Goal: Browse casually: Explore the website without a specific task or goal

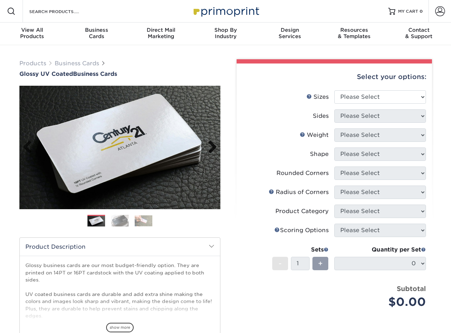
click at [213, 150] on link "Next" at bounding box center [210, 147] width 14 height 14
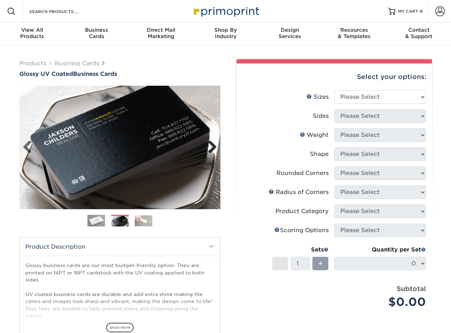
click at [213, 150] on link "Next" at bounding box center [210, 147] width 14 height 14
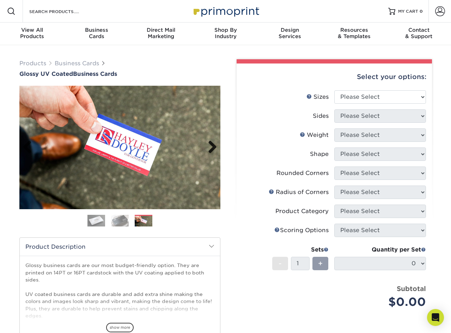
click at [214, 148] on link "Next" at bounding box center [210, 147] width 14 height 14
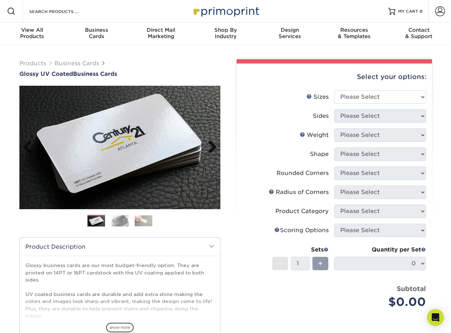
click at [214, 148] on link "Next" at bounding box center [210, 147] width 14 height 14
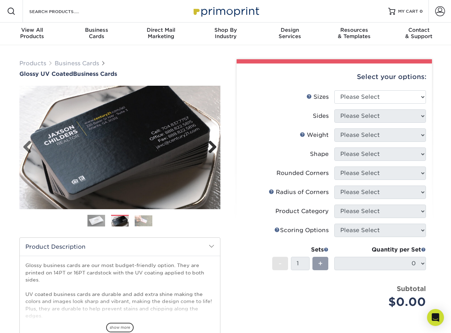
click at [214, 148] on link "Next" at bounding box center [210, 147] width 14 height 14
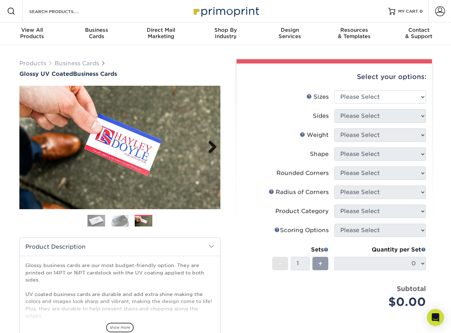
click at [214, 148] on link "Next" at bounding box center [210, 147] width 14 height 14
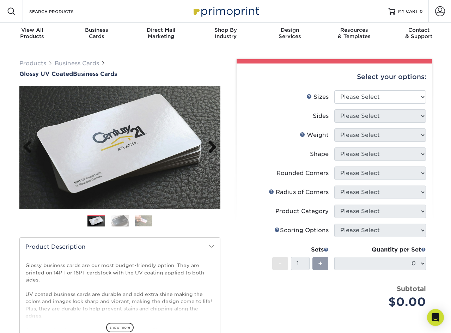
click at [214, 148] on link "Next" at bounding box center [210, 147] width 14 height 14
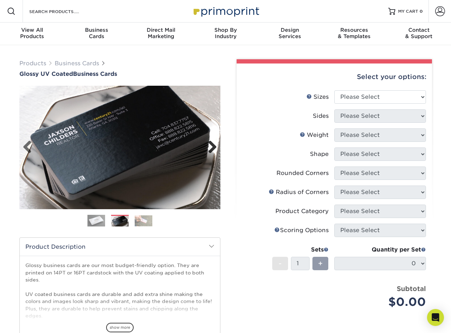
click at [214, 148] on link "Next" at bounding box center [210, 147] width 14 height 14
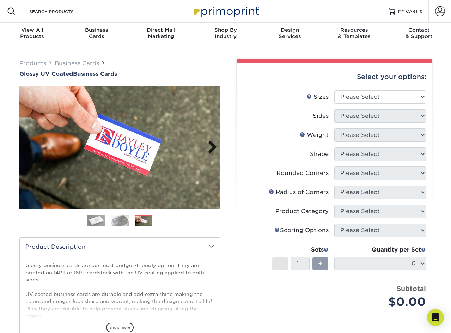
click at [214, 148] on link "Next" at bounding box center [210, 147] width 14 height 14
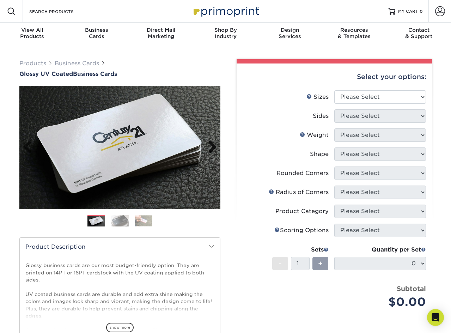
click at [214, 148] on link "Next" at bounding box center [210, 147] width 14 height 14
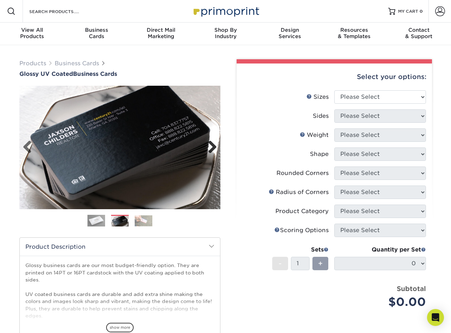
click at [214, 148] on link "Next" at bounding box center [210, 147] width 14 height 14
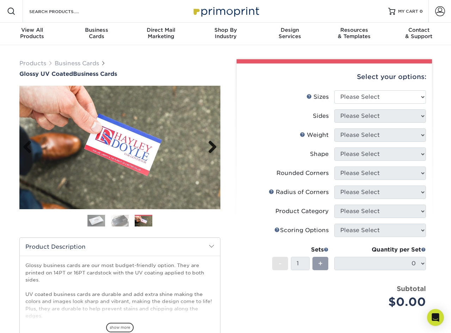
click at [214, 148] on link "Next" at bounding box center [210, 147] width 14 height 14
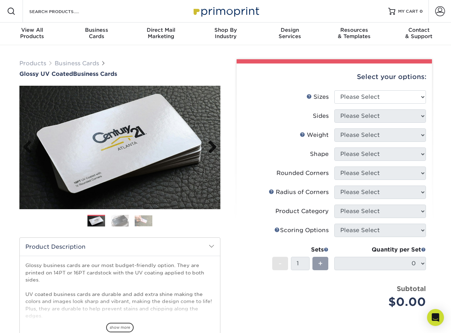
click at [214, 148] on link "Next" at bounding box center [210, 147] width 14 height 14
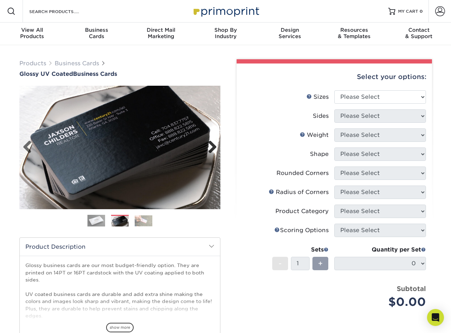
click at [214, 148] on link "Next" at bounding box center [210, 147] width 14 height 14
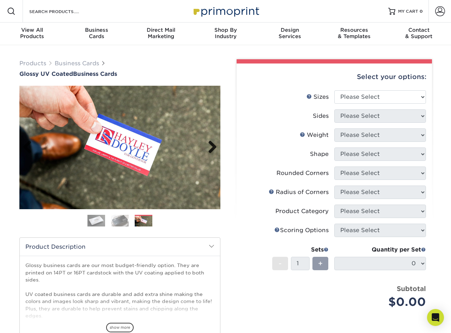
click at [214, 148] on link "Next" at bounding box center [210, 147] width 14 height 14
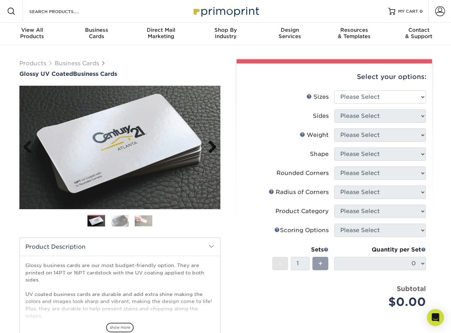
click at [214, 148] on link "Next" at bounding box center [210, 147] width 14 height 14
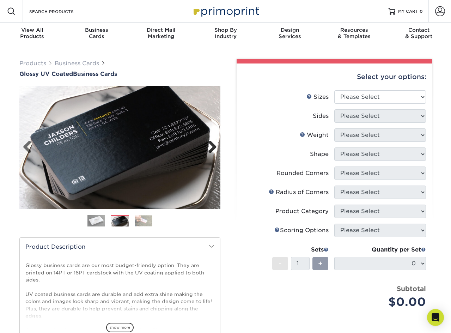
click at [214, 148] on link "Next" at bounding box center [210, 147] width 14 height 14
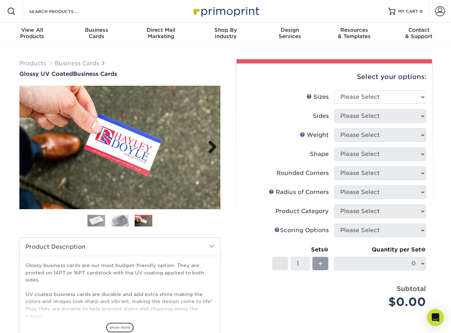
click at [214, 148] on link "Next" at bounding box center [210, 147] width 14 height 14
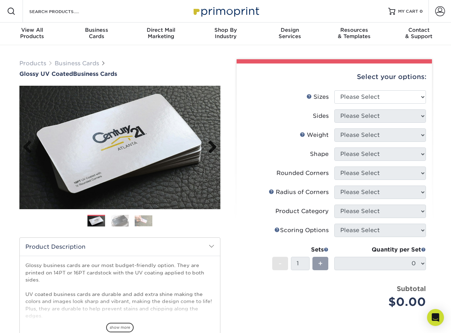
click at [214, 148] on link "Next" at bounding box center [210, 147] width 14 height 14
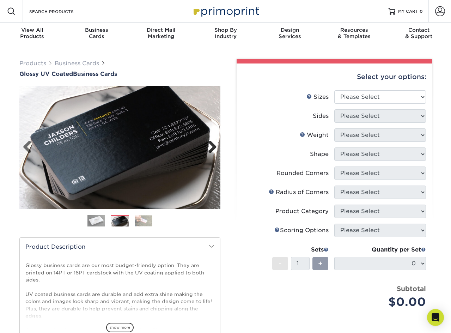
click at [214, 148] on link "Next" at bounding box center [210, 147] width 14 height 14
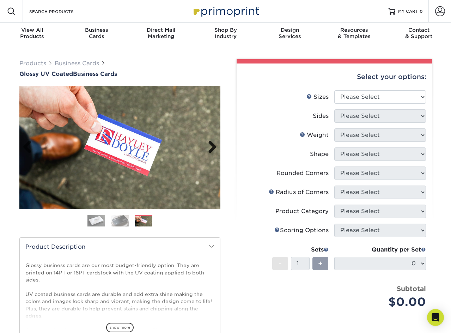
click at [214, 148] on link "Next" at bounding box center [210, 147] width 14 height 14
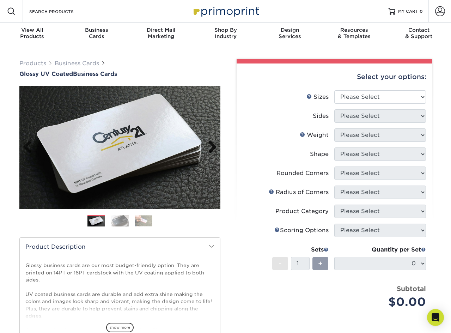
click at [214, 148] on link "Next" at bounding box center [210, 147] width 14 height 14
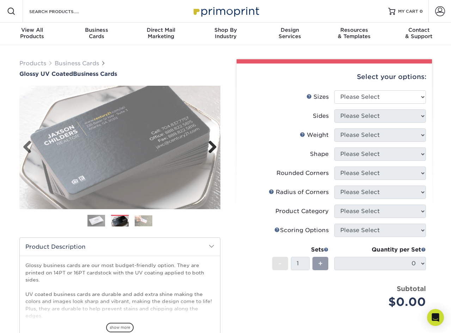
click at [214, 148] on link "Next" at bounding box center [210, 147] width 14 height 14
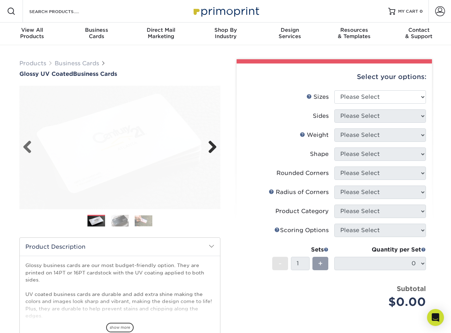
click at [214, 148] on link "Next" at bounding box center [210, 147] width 14 height 14
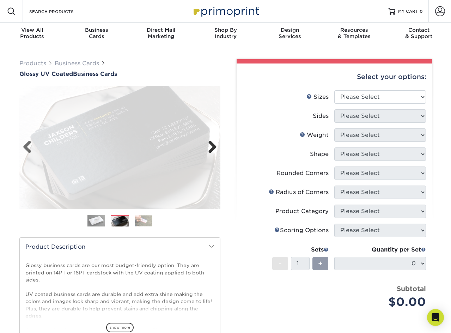
click at [214, 148] on link "Next" at bounding box center [210, 147] width 14 height 14
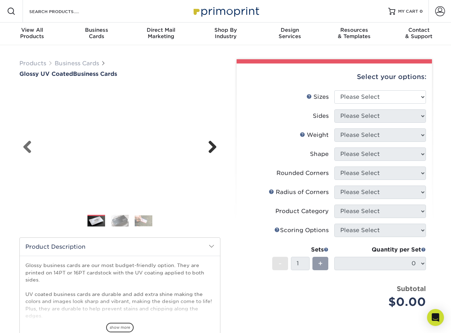
click at [214, 148] on link "Next" at bounding box center [210, 147] width 14 height 14
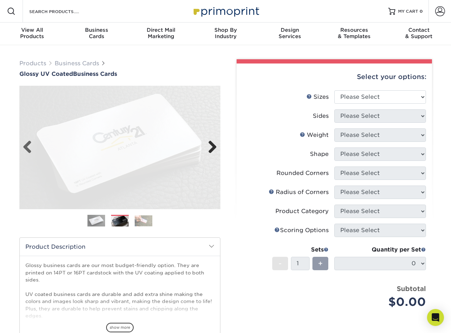
click at [214, 148] on link "Next" at bounding box center [210, 147] width 14 height 14
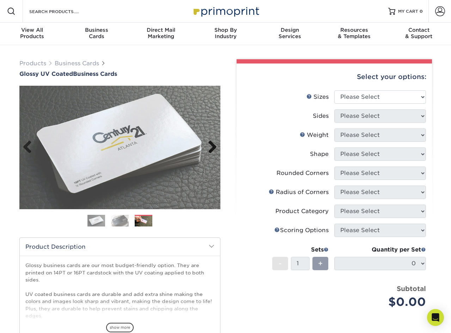
click at [214, 148] on link "Next" at bounding box center [210, 147] width 14 height 14
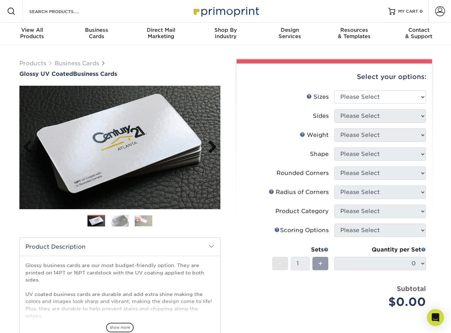
click at [214, 148] on link "Next" at bounding box center [210, 147] width 14 height 14
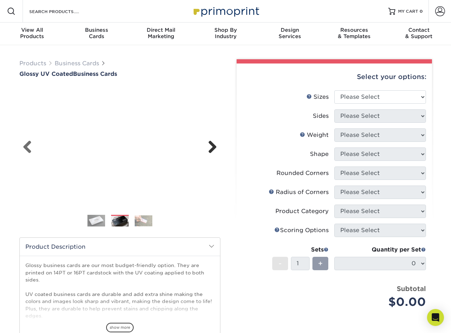
click at [214, 148] on link "Next" at bounding box center [210, 147] width 14 height 14
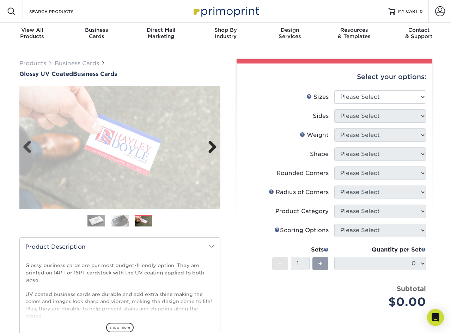
click at [214, 148] on link "Next" at bounding box center [210, 147] width 14 height 14
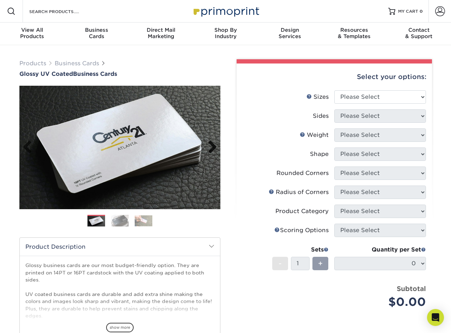
click at [214, 148] on link "Next" at bounding box center [210, 147] width 14 height 14
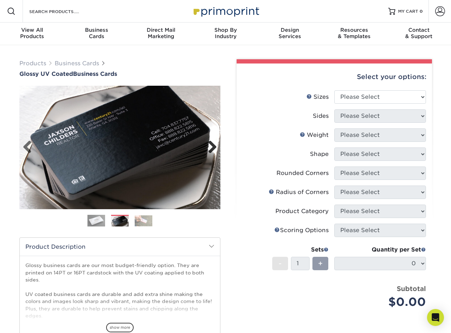
click at [214, 148] on link "Next" at bounding box center [210, 147] width 14 height 14
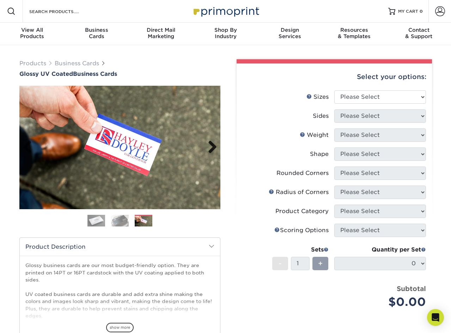
click at [214, 148] on link "Next" at bounding box center [210, 147] width 14 height 14
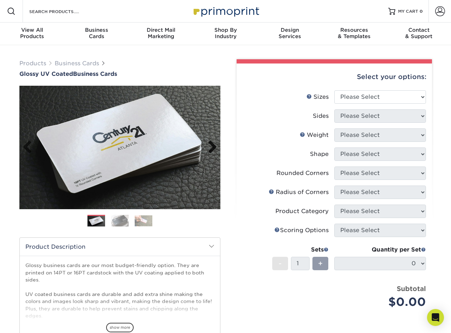
click at [214, 148] on link "Next" at bounding box center [210, 147] width 14 height 14
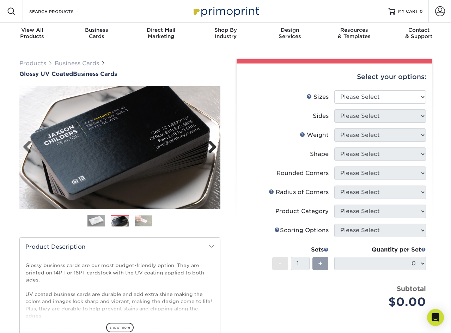
click at [214, 148] on link "Next" at bounding box center [210, 147] width 14 height 14
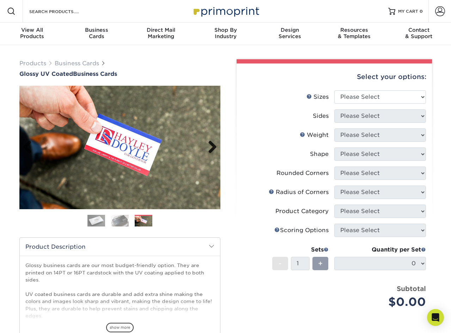
click at [214, 148] on link "Next" at bounding box center [210, 147] width 14 height 14
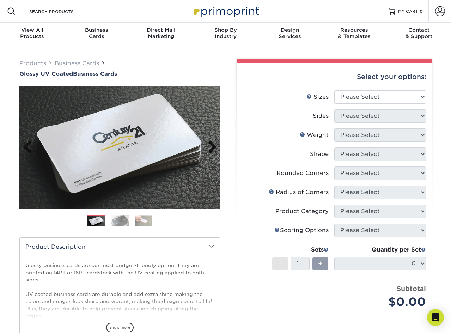
click at [214, 148] on link "Next" at bounding box center [210, 147] width 14 height 14
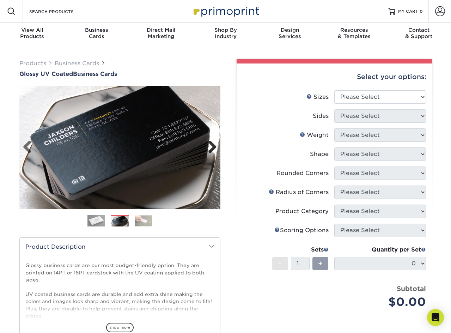
click at [214, 148] on link "Next" at bounding box center [210, 147] width 14 height 14
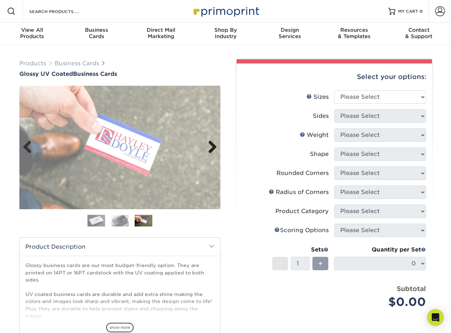
click at [214, 148] on link "Next" at bounding box center [210, 147] width 14 height 14
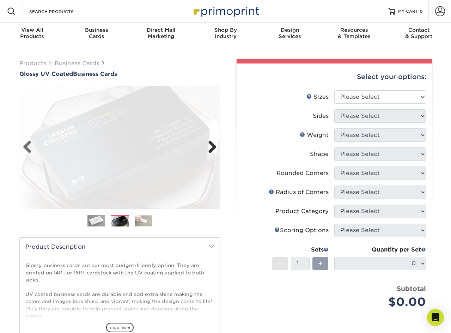
click at [214, 148] on link "Next" at bounding box center [210, 147] width 14 height 14
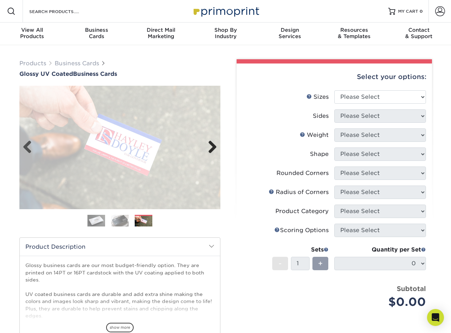
click at [214, 148] on link "Next" at bounding box center [210, 147] width 14 height 14
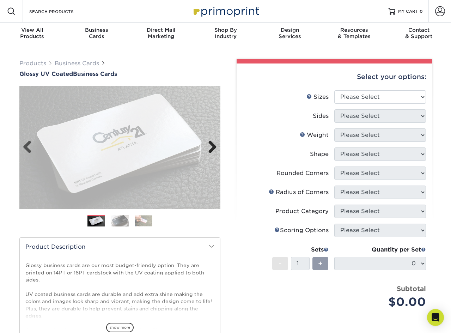
click at [214, 148] on link "Next" at bounding box center [210, 147] width 14 height 14
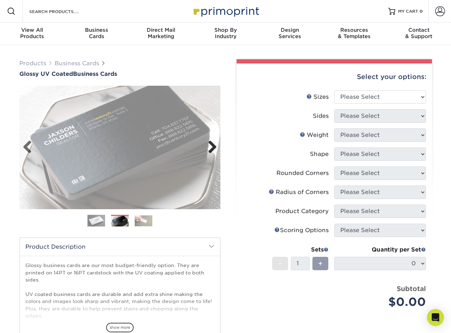
click at [214, 148] on link "Next" at bounding box center [210, 147] width 14 height 14
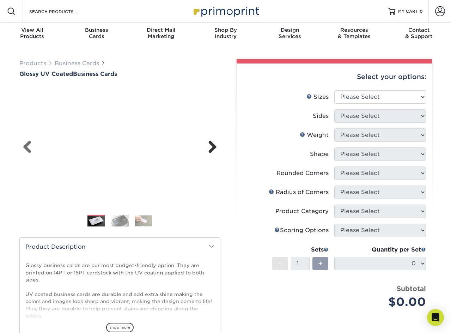
click at [214, 148] on link "Next" at bounding box center [210, 147] width 14 height 14
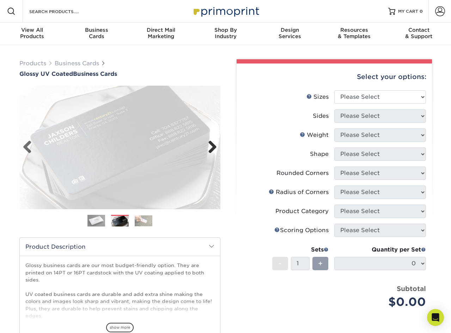
click at [214, 148] on link "Next" at bounding box center [210, 147] width 14 height 14
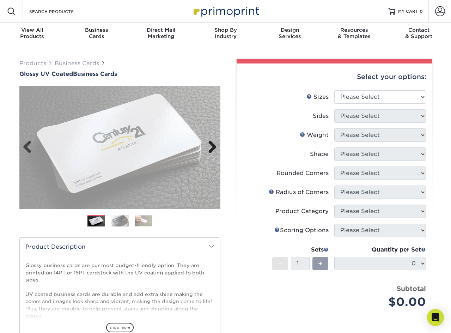
click at [214, 148] on link "Next" at bounding box center [210, 147] width 14 height 14
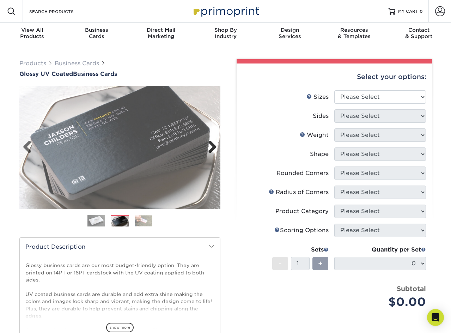
click at [214, 148] on link "Next" at bounding box center [210, 147] width 14 height 14
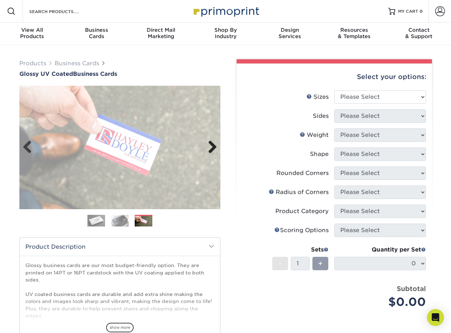
click at [214, 148] on link "Next" at bounding box center [210, 147] width 14 height 14
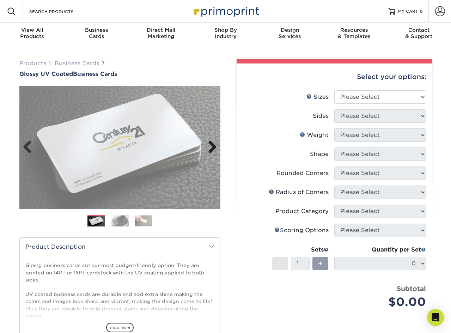
click at [214, 148] on link "Next" at bounding box center [210, 147] width 14 height 14
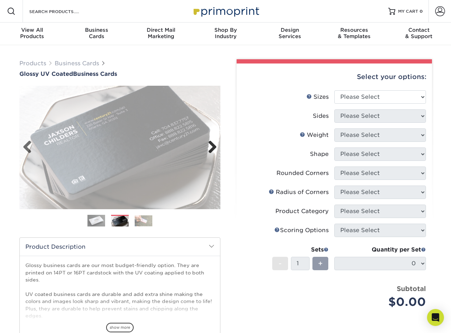
click at [214, 148] on link "Next" at bounding box center [210, 147] width 14 height 14
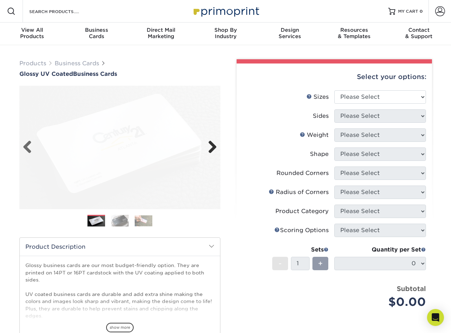
click at [214, 148] on link "Next" at bounding box center [210, 147] width 14 height 14
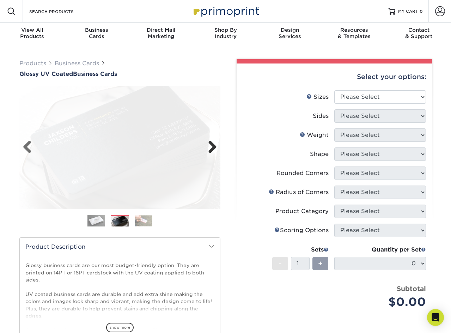
click at [214, 148] on link "Next" at bounding box center [210, 147] width 14 height 14
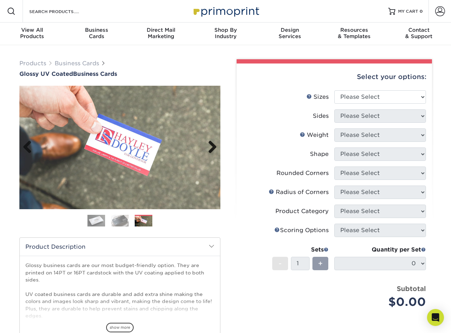
click at [214, 148] on link "Next" at bounding box center [210, 147] width 14 height 14
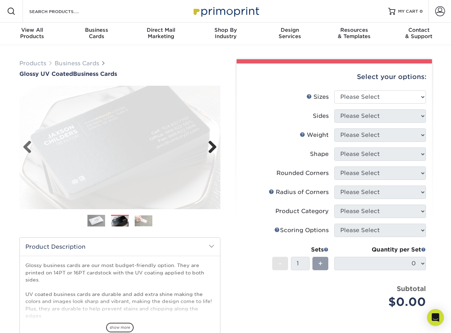
click at [214, 148] on link "Next" at bounding box center [210, 147] width 14 height 14
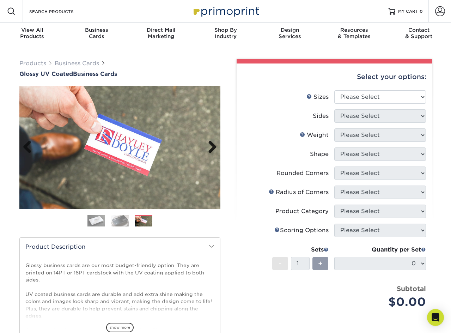
click at [214, 148] on link "Next" at bounding box center [210, 147] width 14 height 14
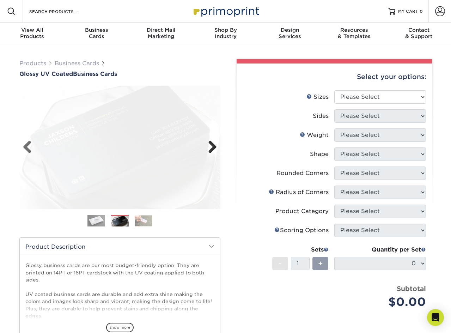
click at [214, 148] on link "Next" at bounding box center [210, 147] width 14 height 14
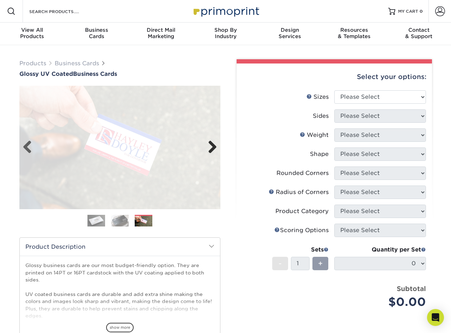
click at [214, 148] on link "Next" at bounding box center [210, 147] width 14 height 14
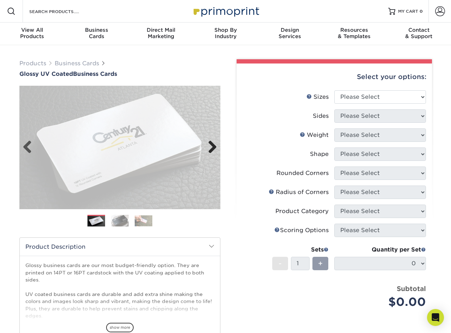
click at [214, 148] on link "Next" at bounding box center [210, 147] width 14 height 14
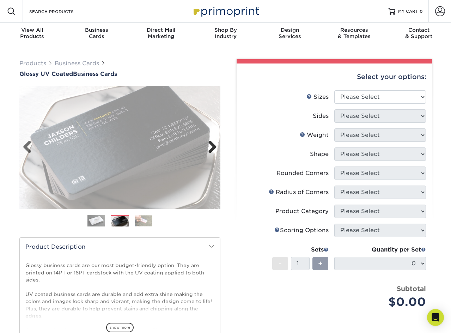
click at [214, 148] on link "Next" at bounding box center [210, 147] width 14 height 14
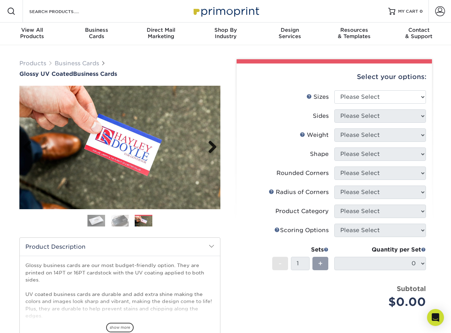
click at [212, 145] on link "Next" at bounding box center [210, 147] width 14 height 14
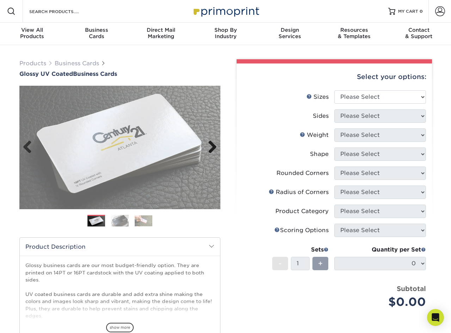
click at [212, 145] on link "Next" at bounding box center [210, 147] width 14 height 14
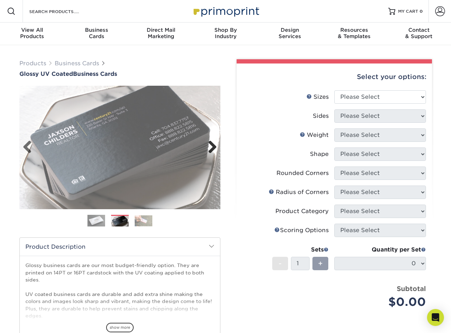
click at [212, 143] on link "Next" at bounding box center [210, 147] width 14 height 14
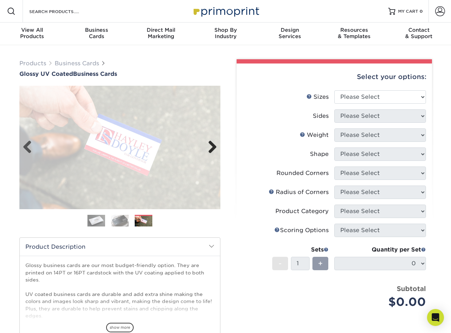
click at [212, 143] on link "Next" at bounding box center [210, 147] width 14 height 14
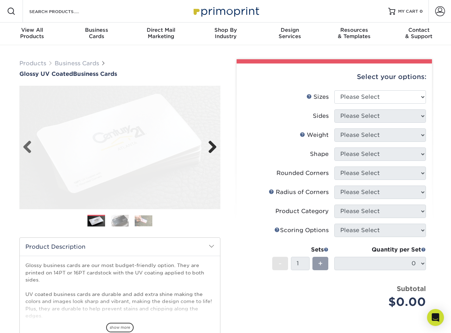
click at [212, 143] on link "Next" at bounding box center [210, 147] width 14 height 14
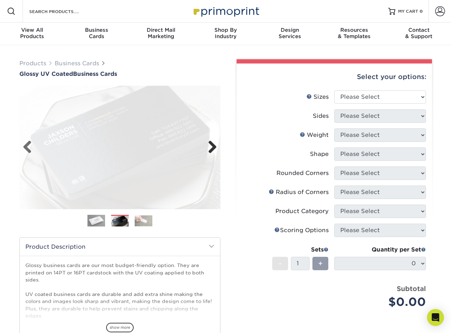
click at [212, 143] on link "Next" at bounding box center [210, 147] width 14 height 14
